Goal: Find specific page/section: Locate a particular part of the current website

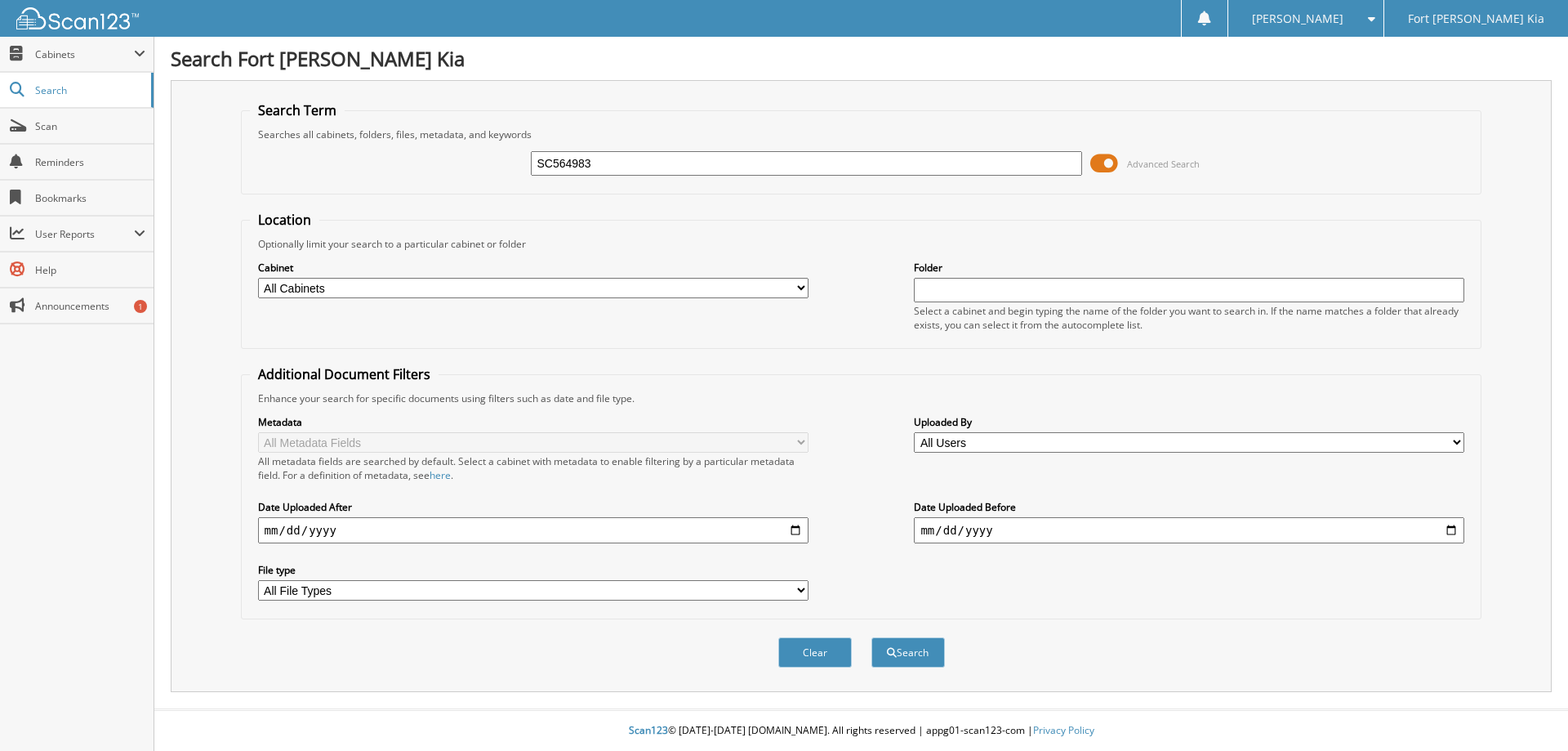
type input "SC564983"
click at [872, 638] on button "Search" at bounding box center [908, 652] width 74 height 31
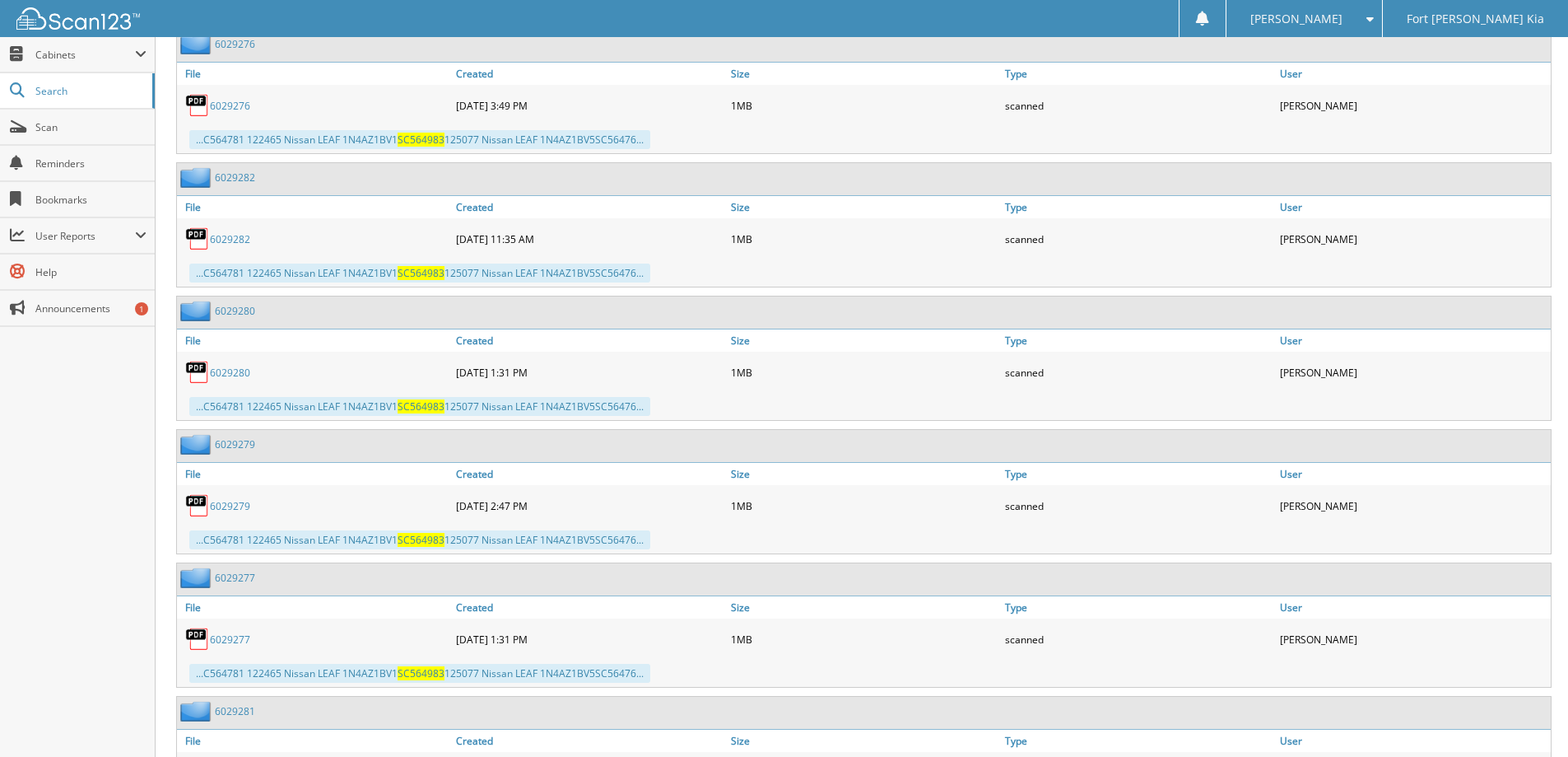
scroll to position [1462, 0]
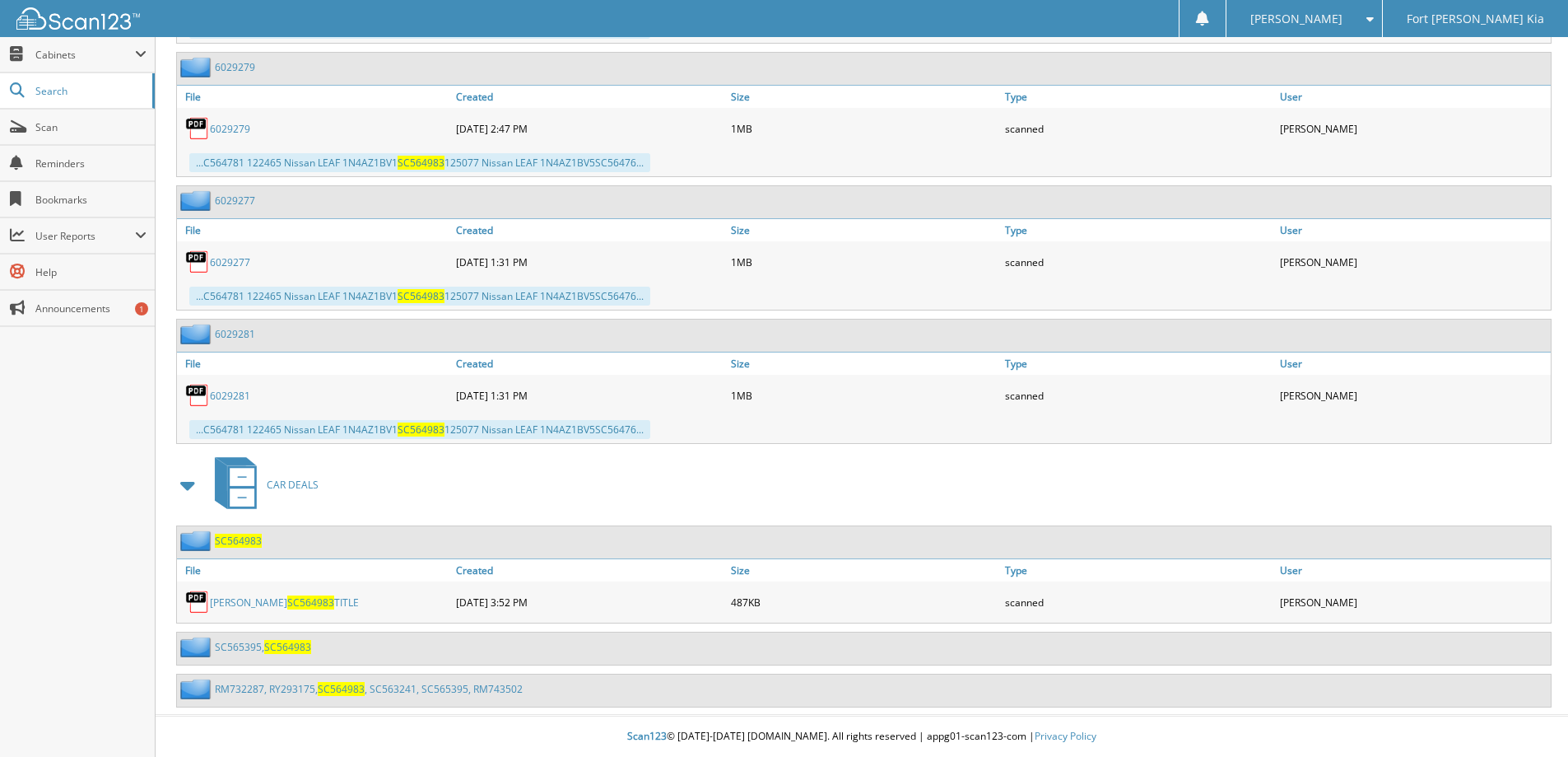
click at [236, 540] on span "SC564983" at bounding box center [237, 540] width 47 height 14
